Goal: Task Accomplishment & Management: Complete application form

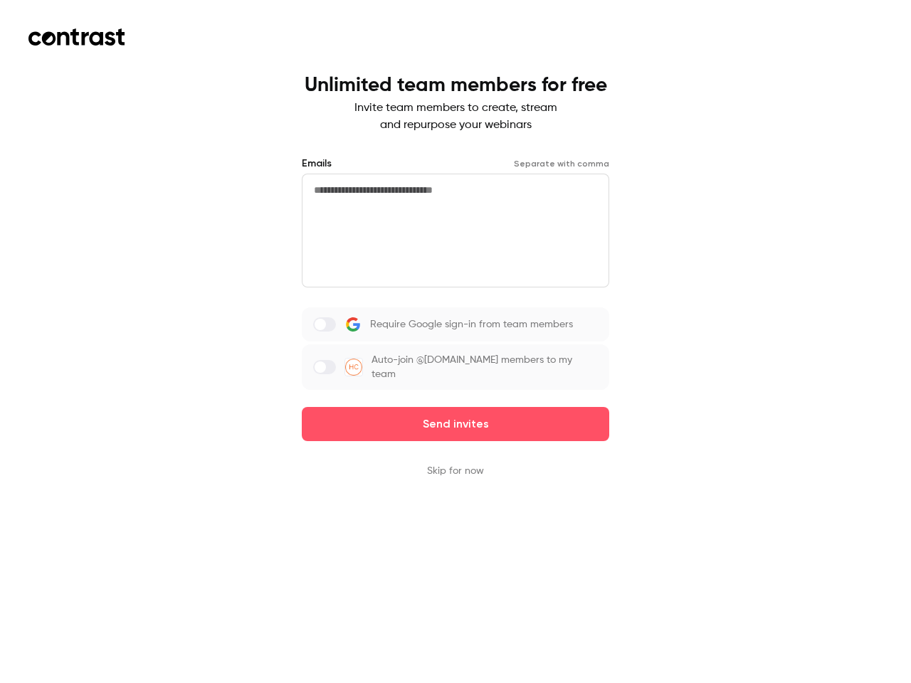
click at [456, 342] on div "Require Google sign-in from team members Auto-join @[DOMAIN_NAME] members to my…" at bounding box center [456, 349] width 308 height 83
click at [456, 414] on button "Send invites" at bounding box center [456, 424] width 308 height 34
